Goal: Task Accomplishment & Management: Manage account settings

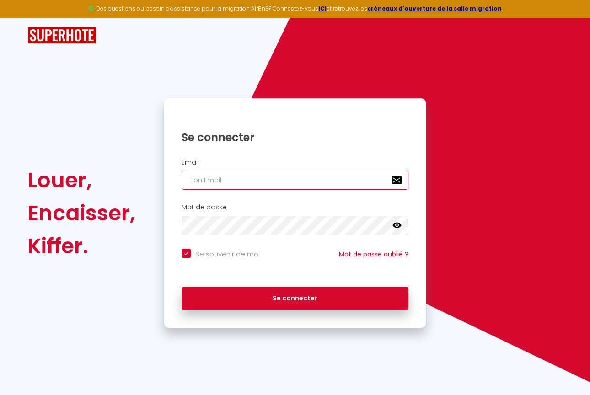
paste input "[EMAIL_ADDRESS][DOMAIN_NAME]"
type input "[EMAIL_ADDRESS][DOMAIN_NAME]"
checkbox input "true"
type input "[EMAIL_ADDRESS][DOMAIN_NAME]"
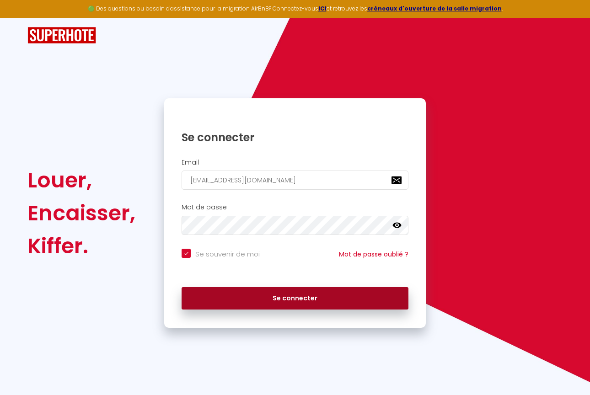
click at [269, 298] on button "Se connecter" at bounding box center [295, 298] width 227 height 23
checkbox input "true"
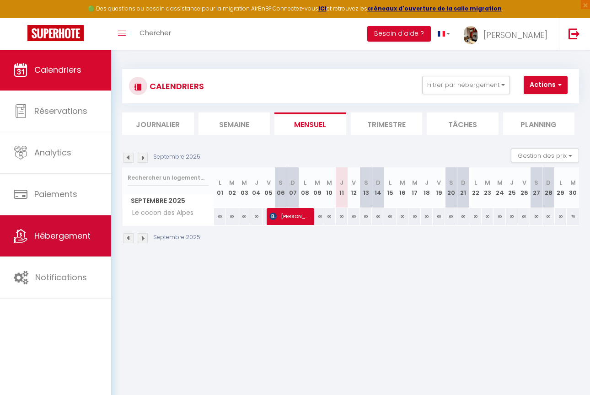
click at [76, 246] on link "Hébergement" at bounding box center [55, 236] width 111 height 41
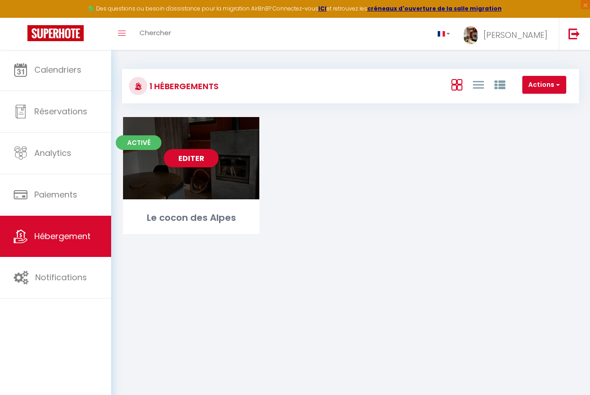
click at [172, 171] on div "Editer" at bounding box center [191, 158] width 136 height 82
select select "3"
select select "2"
select select "1"
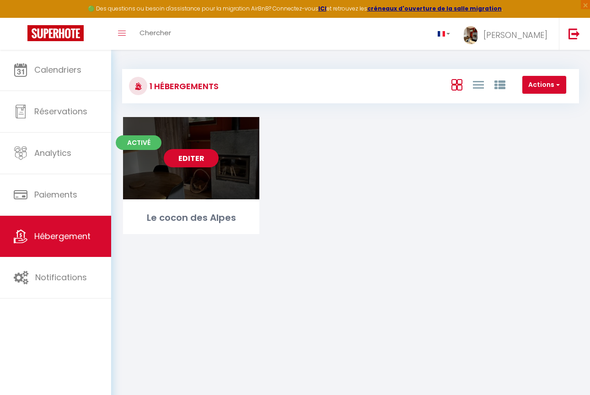
select select "28"
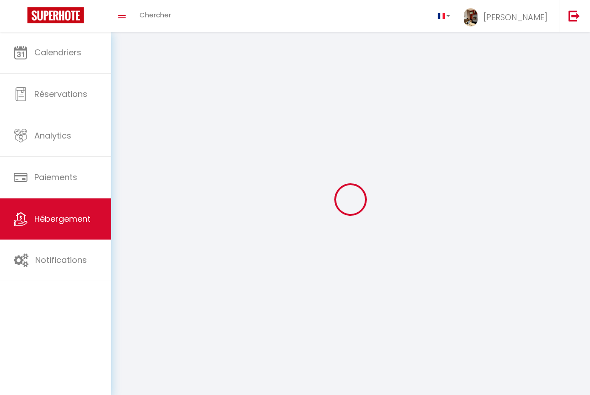
select select
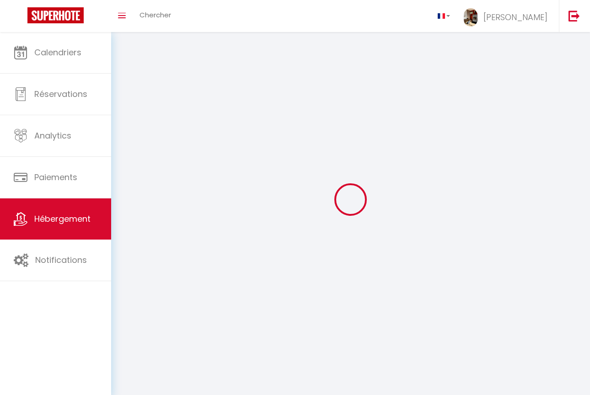
select select
checkbox input "false"
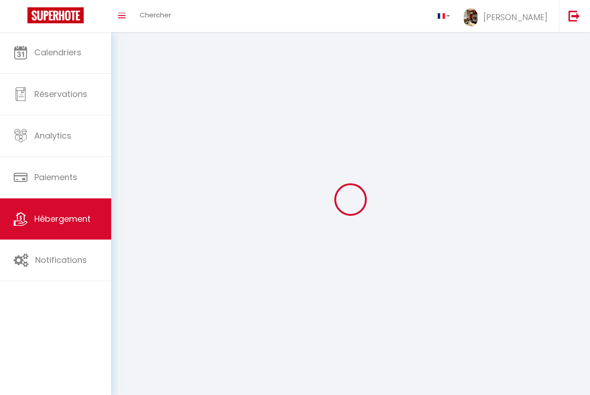
select select
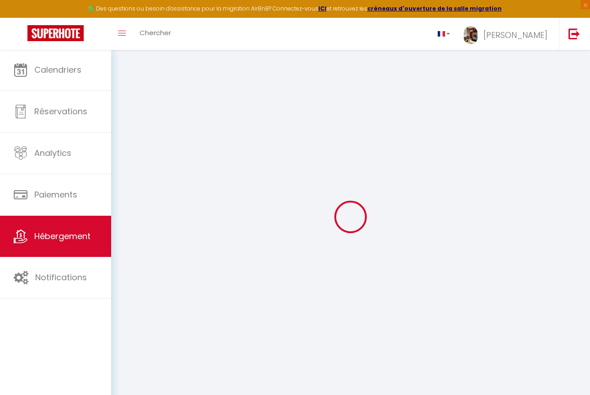
click at [172, 171] on div at bounding box center [350, 216] width 457 height 313
select select
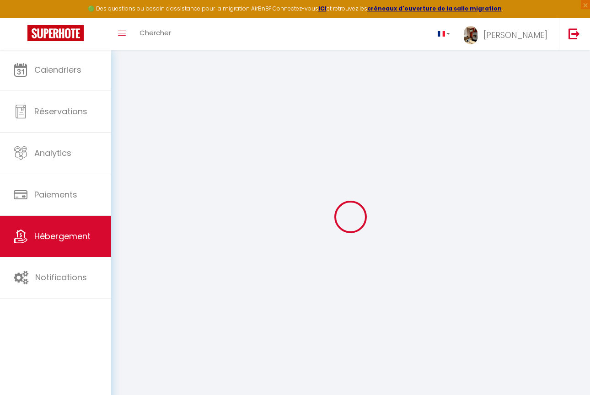
select select
checkbox input "false"
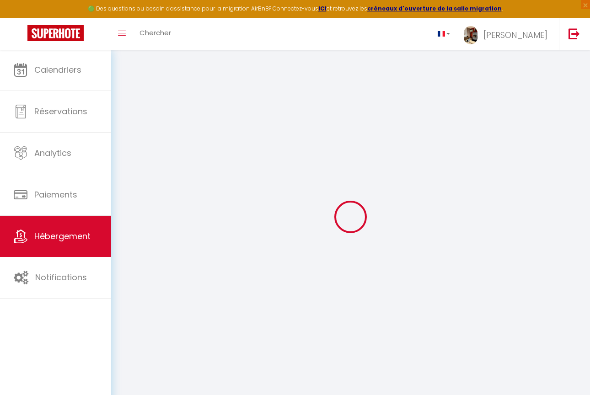
checkbox input "false"
select select
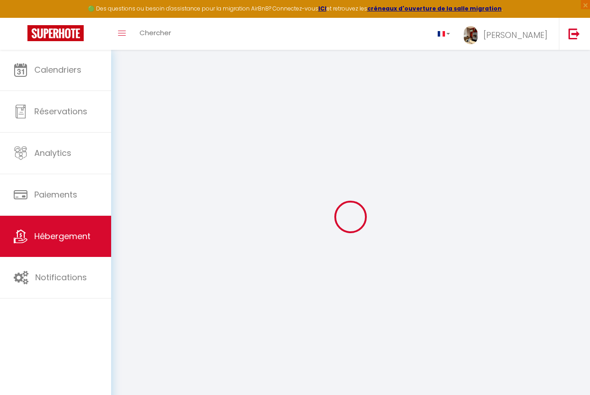
select select
checkbox input "false"
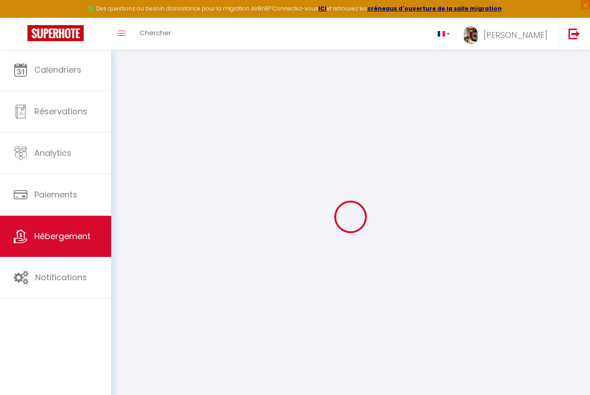
checkbox input "false"
select select
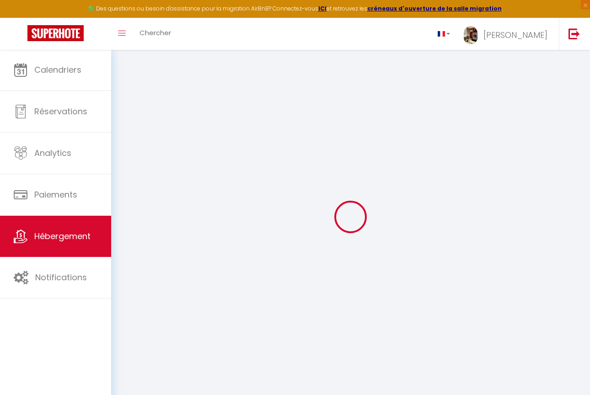
select select
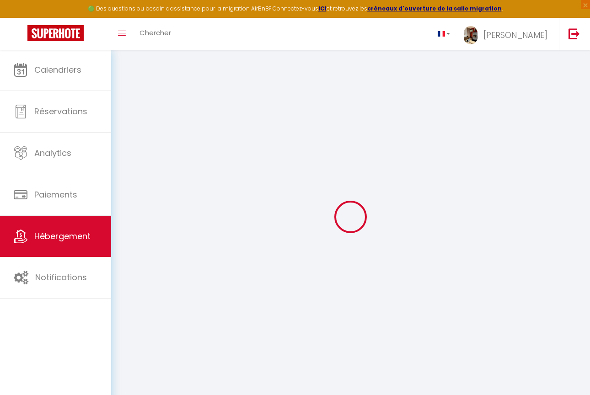
select select
checkbox input "false"
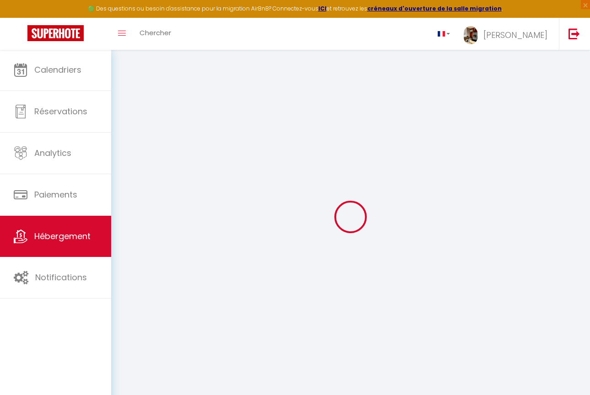
select select
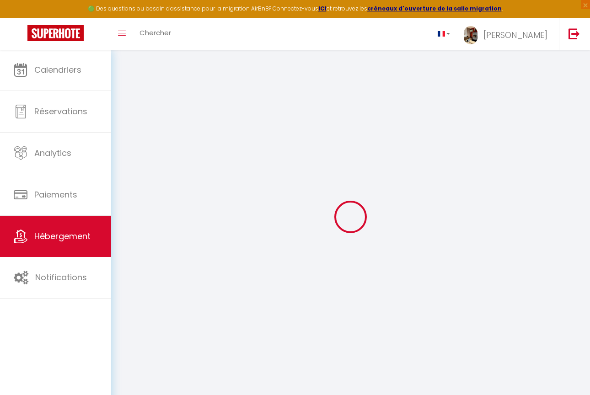
select select
checkbox input "false"
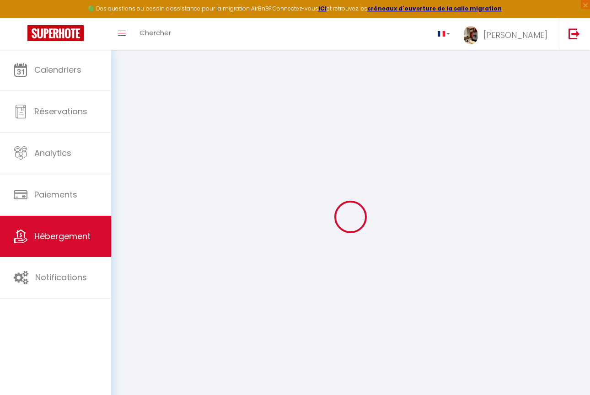
checkbox input "false"
select select
type input "Le cocon des Alpes"
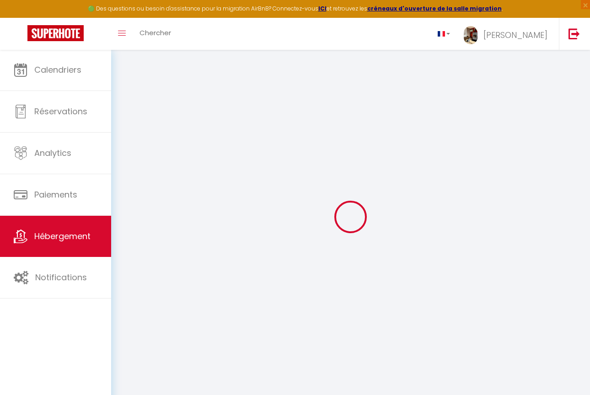
type input "Coralie"
select select "6"
type input "70"
type input "15"
type input "60"
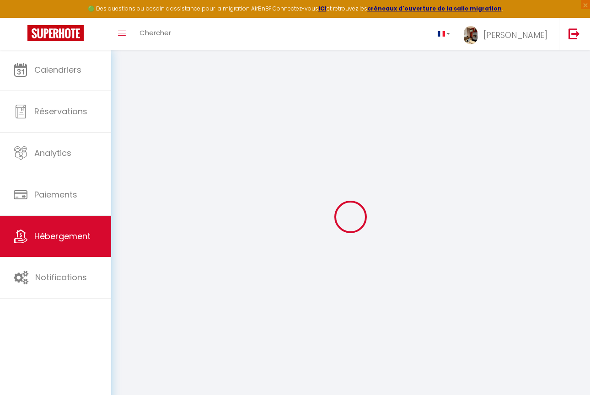
type input "3.10"
type input "200"
select select
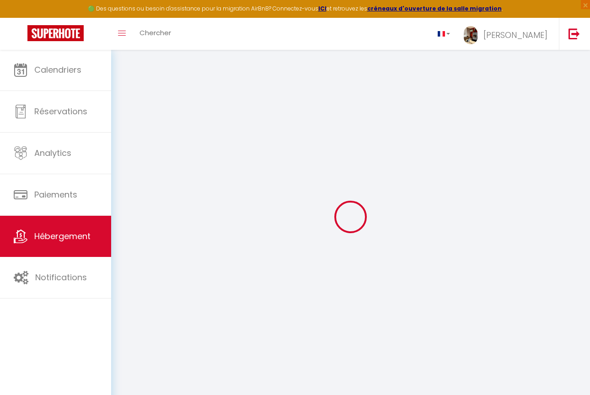
select select
type input "[STREET_ADDRESS][PERSON_NAME] ([GEOGRAPHIC_DATA])"
type input "74500"
type input "Vinzier"
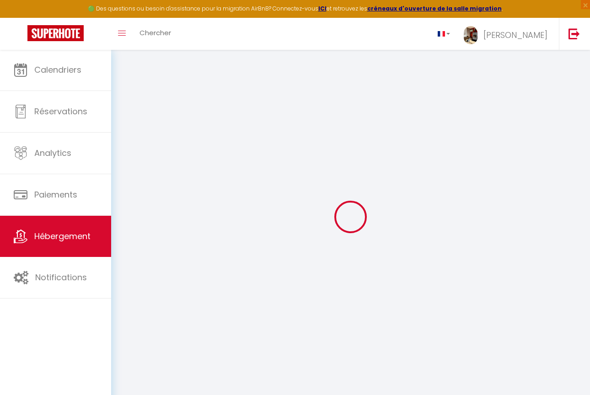
type input "[PERSON_NAME][EMAIL_ADDRESS][DOMAIN_NAME]"
select select
checkbox input "false"
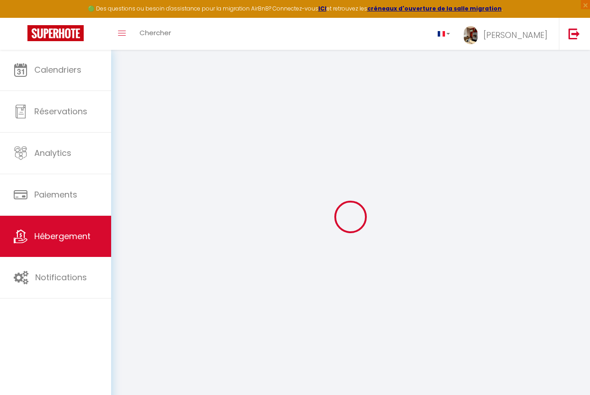
checkbox input "false"
select select
type input "0"
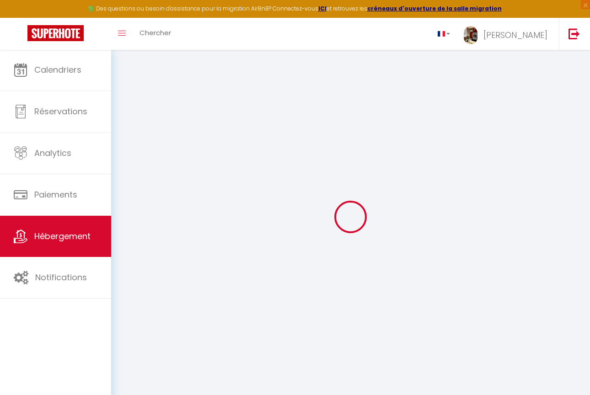
type input "0"
select select
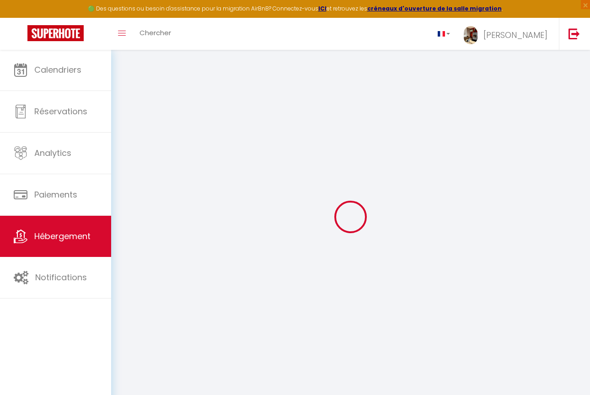
select select
checkbox input "false"
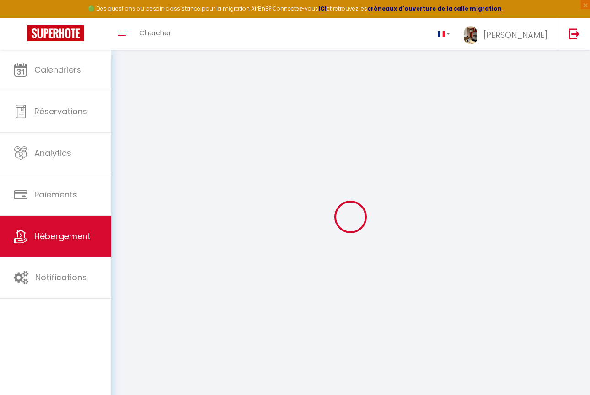
checkbox input "false"
select select
checkbox input "false"
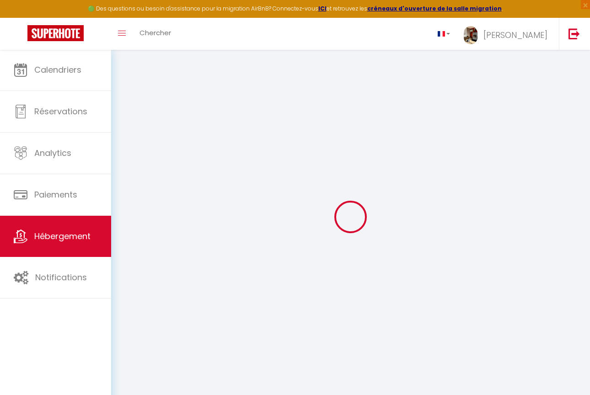
checkbox input "false"
select select
checkbox input "false"
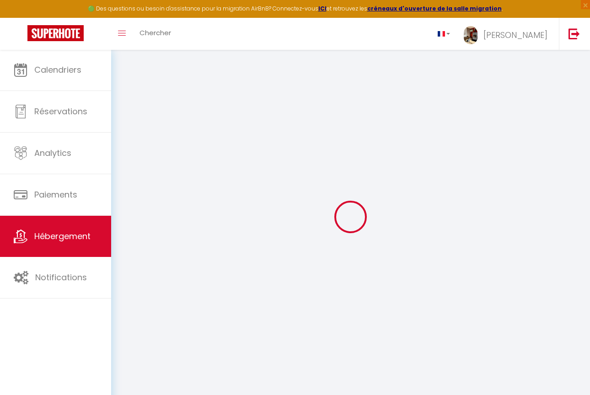
checkbox input "false"
select select
checkbox input "false"
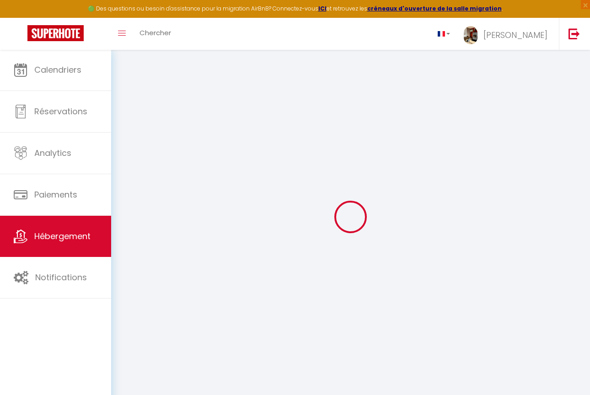
checkbox input "false"
select select "15:00"
select select
select select "10:00"
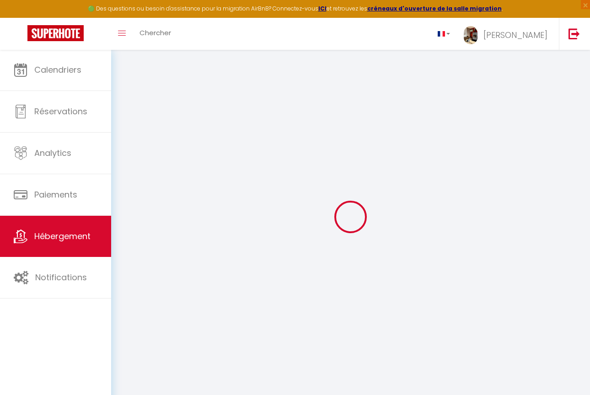
select select "30"
select select "120"
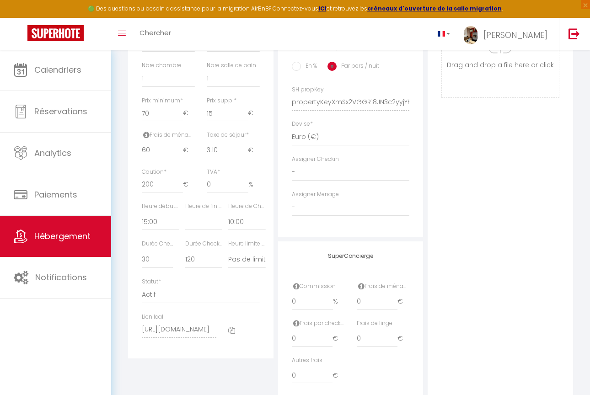
scroll to position [386, 0]
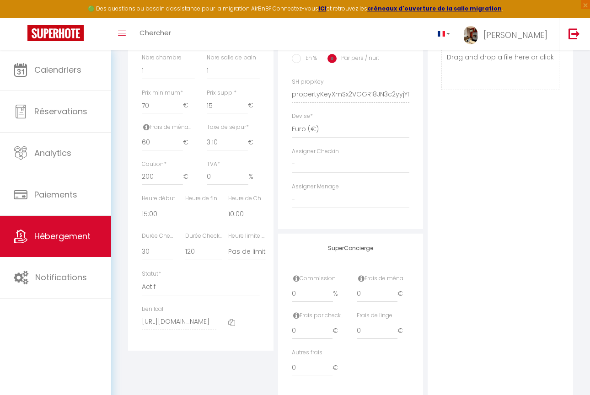
select select
checkbox input "false"
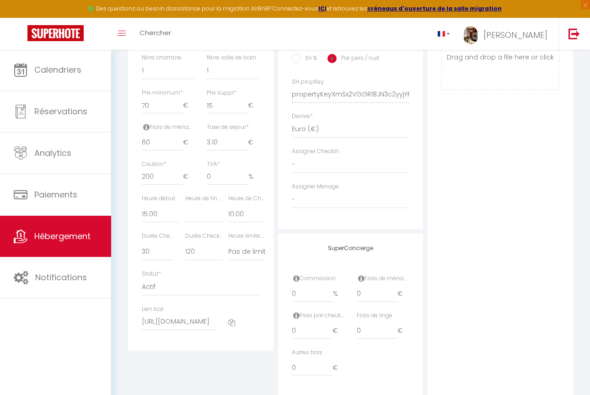
checkbox input "false"
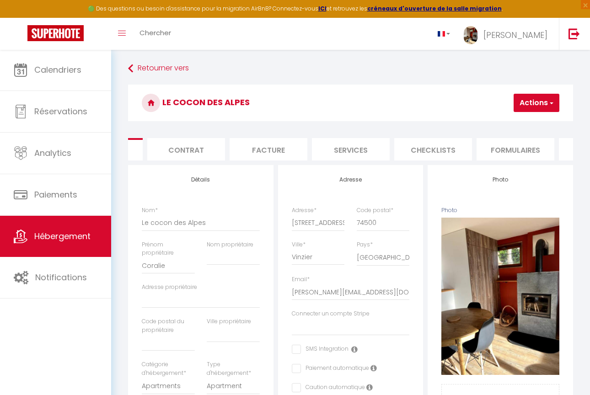
scroll to position [0, 56]
click at [266, 149] on li "Facture" at bounding box center [276, 149] width 78 height 22
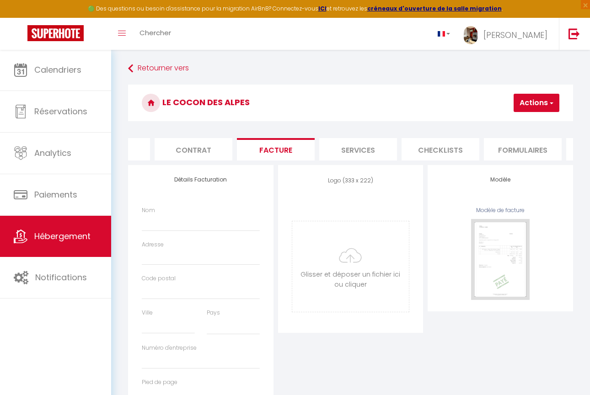
select select
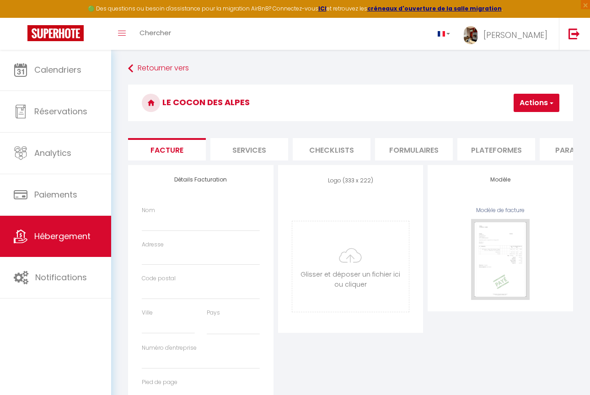
scroll to position [0, 166]
click at [501, 238] on img at bounding box center [500, 259] width 59 height 81
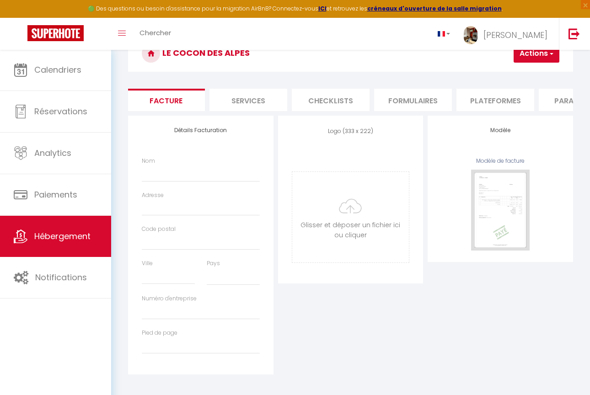
scroll to position [0, 321]
click at [340, 96] on li "Plateformes" at bounding box center [341, 100] width 78 height 22
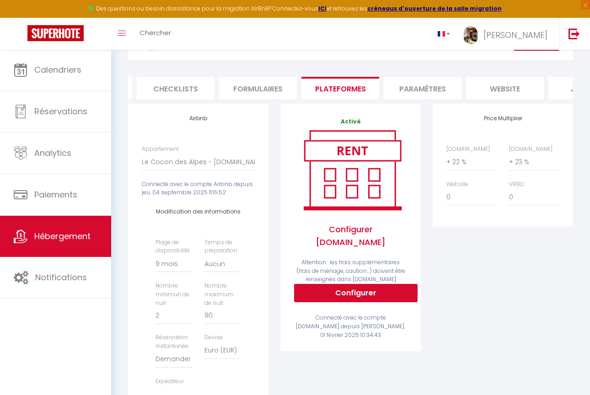
scroll to position [56, 0]
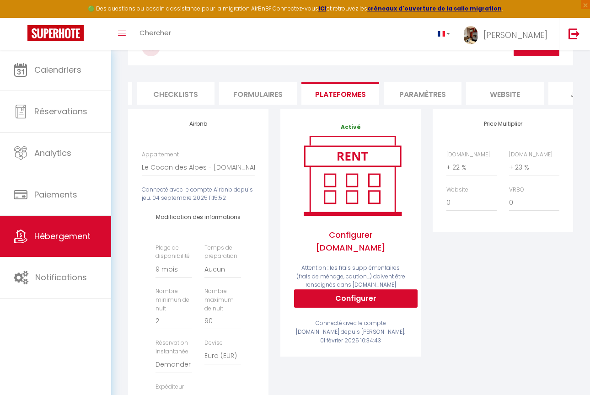
click at [355, 290] on button "Configurer" at bounding box center [356, 299] width 124 height 18
select select
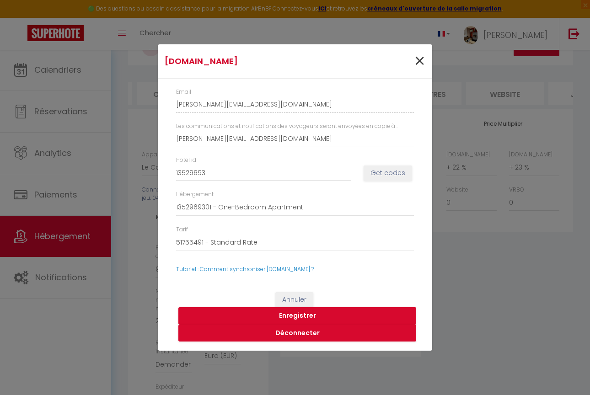
click at [417, 62] on span "×" at bounding box center [419, 61] width 11 height 27
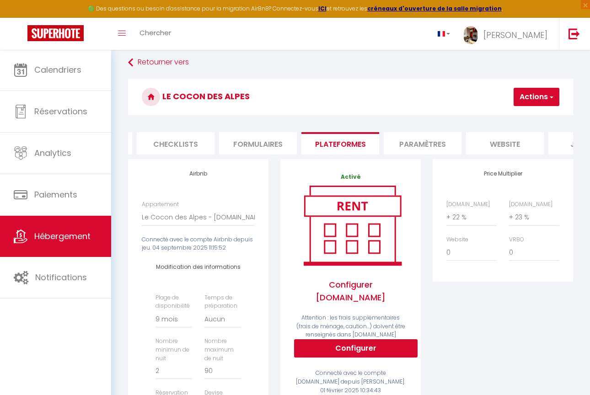
scroll to position [6, 0]
click at [418, 142] on li "Paramètres" at bounding box center [423, 143] width 78 height 22
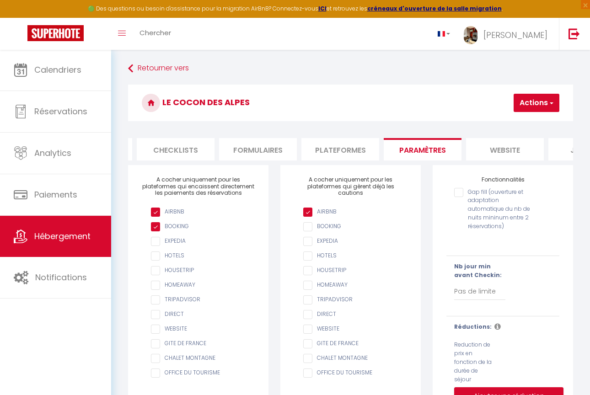
click at [505, 156] on li "website" at bounding box center [505, 149] width 78 height 22
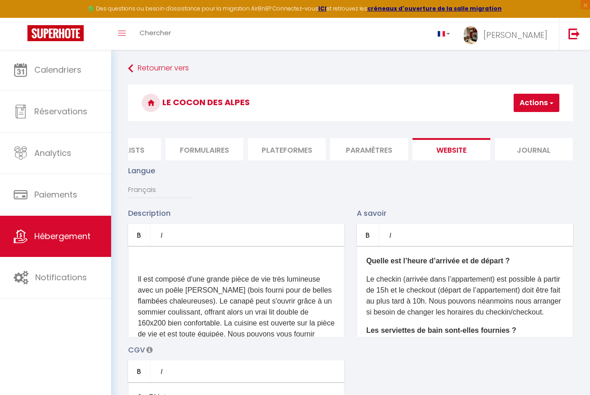
scroll to position [0, 374]
click at [527, 146] on li "Journal" at bounding box center [535, 149] width 78 height 22
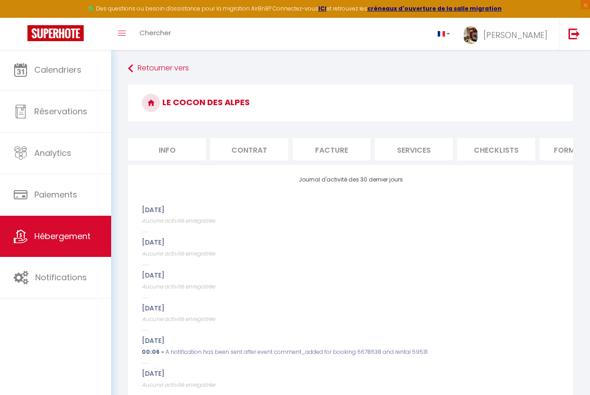
click at [175, 152] on li "Info" at bounding box center [167, 149] width 78 height 22
select select
checkbox input "false"
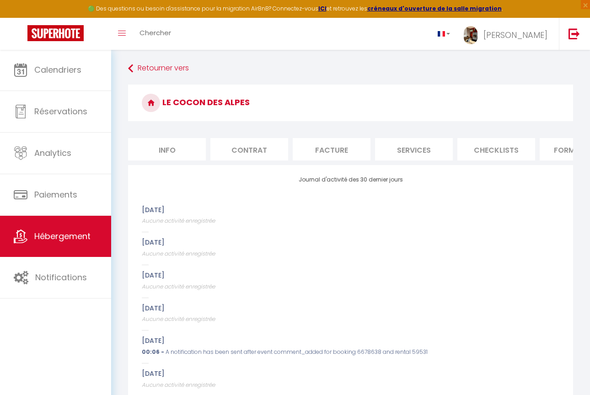
checkbox input "false"
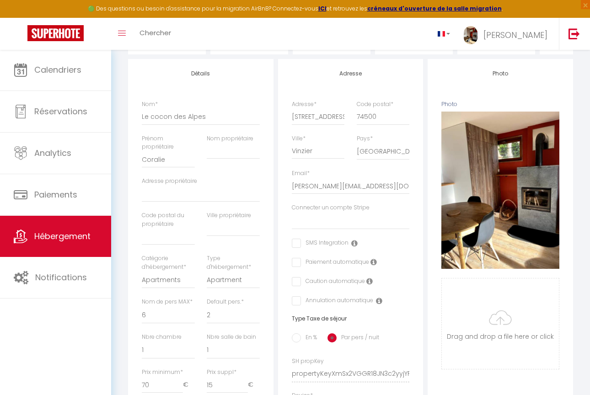
scroll to position [51, 0]
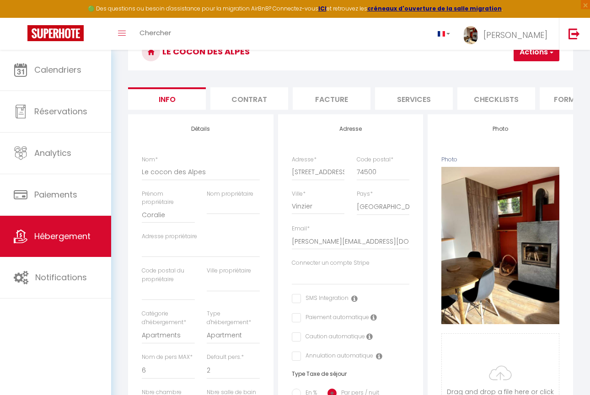
click at [426, 103] on li "Services" at bounding box center [414, 98] width 78 height 22
select select
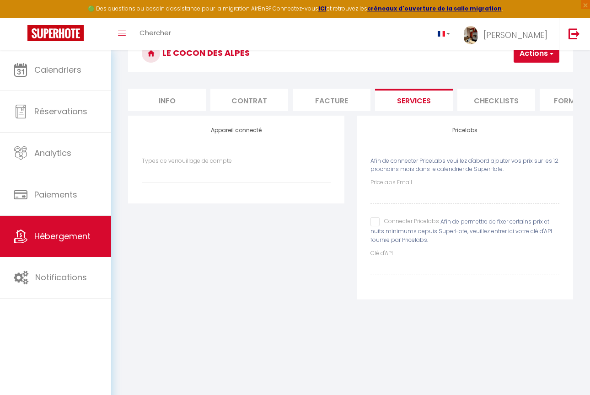
scroll to position [49, 0]
click at [309, 101] on li "Facture" at bounding box center [332, 100] width 78 height 22
select select
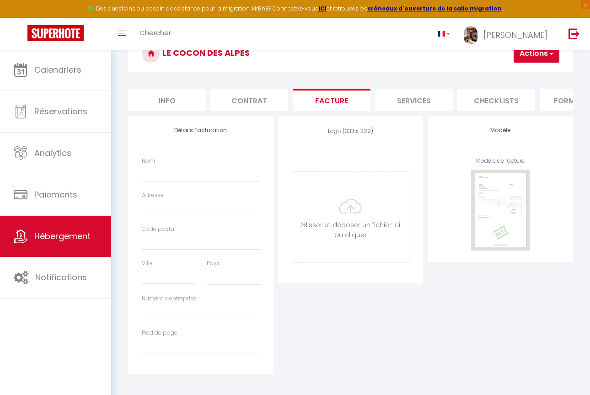
click at [260, 96] on li "Contrat" at bounding box center [250, 100] width 78 height 22
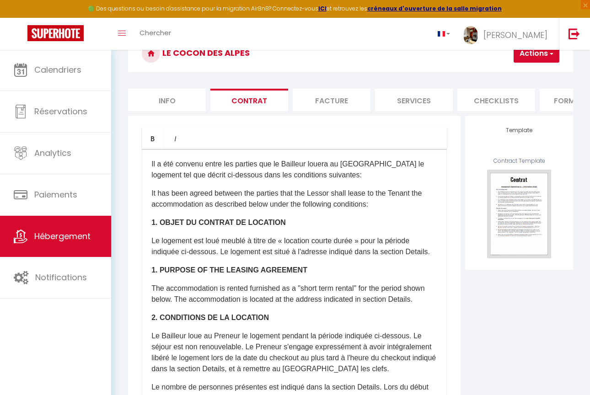
select select "270"
select select "well_reviewed_guests"
select select "EUR"
click at [498, 104] on li "Checklists" at bounding box center [497, 100] width 78 height 22
select select
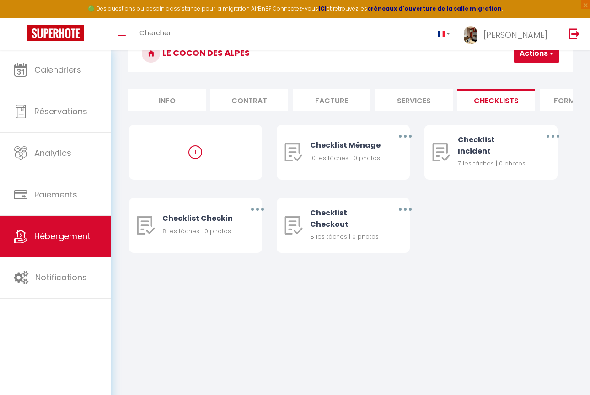
click at [409, 101] on li "Services" at bounding box center [414, 100] width 78 height 22
select select
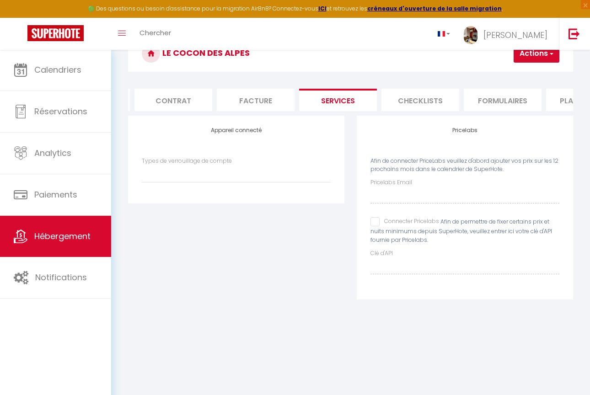
scroll to position [0, 101]
click at [562, 101] on li "Plateformes" at bounding box center [560, 100] width 78 height 22
select select
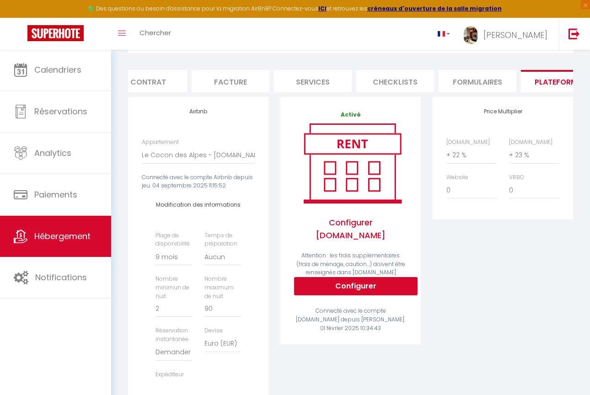
scroll to position [70, 0]
